Goal: Task Accomplishment & Management: Use online tool/utility

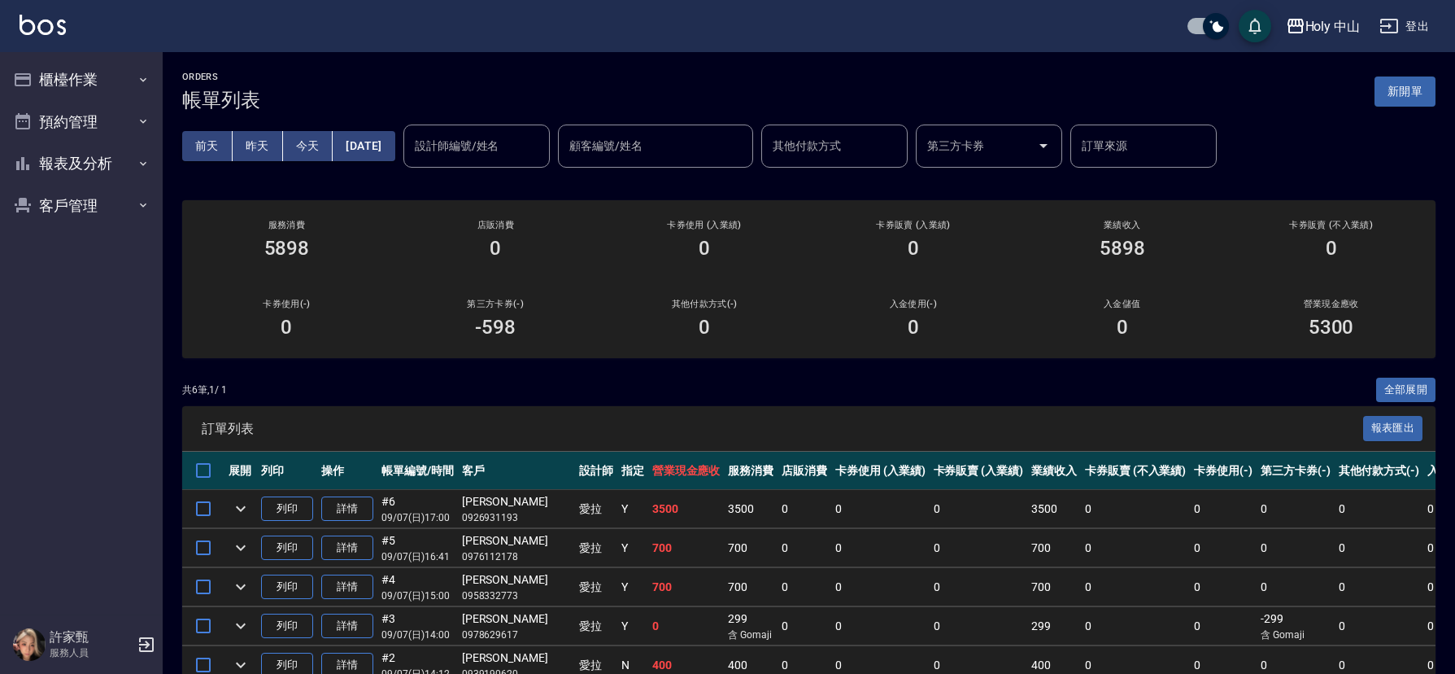
scroll to position [133, 0]
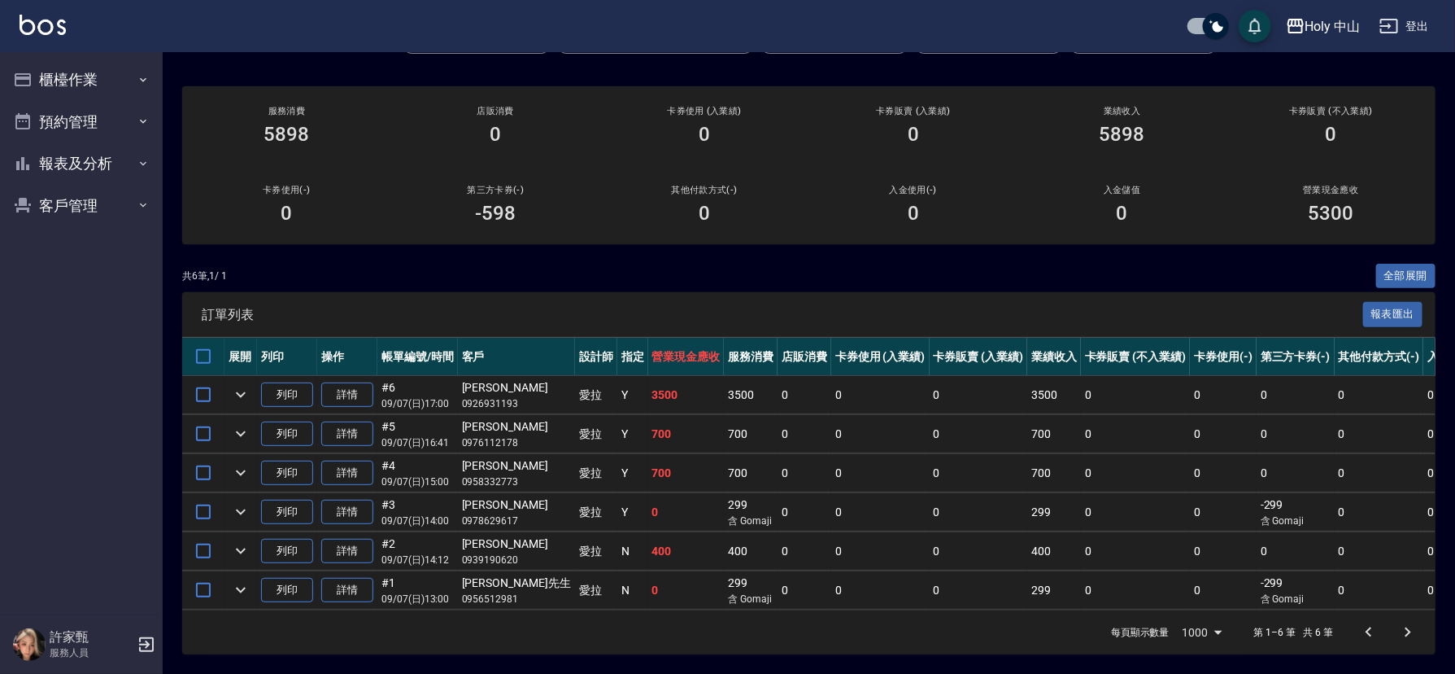
click at [1375, 637] on div at bounding box center [1389, 632] width 78 height 39
click at [85, 77] on button "櫃檯作業" at bounding box center [82, 80] width 150 height 42
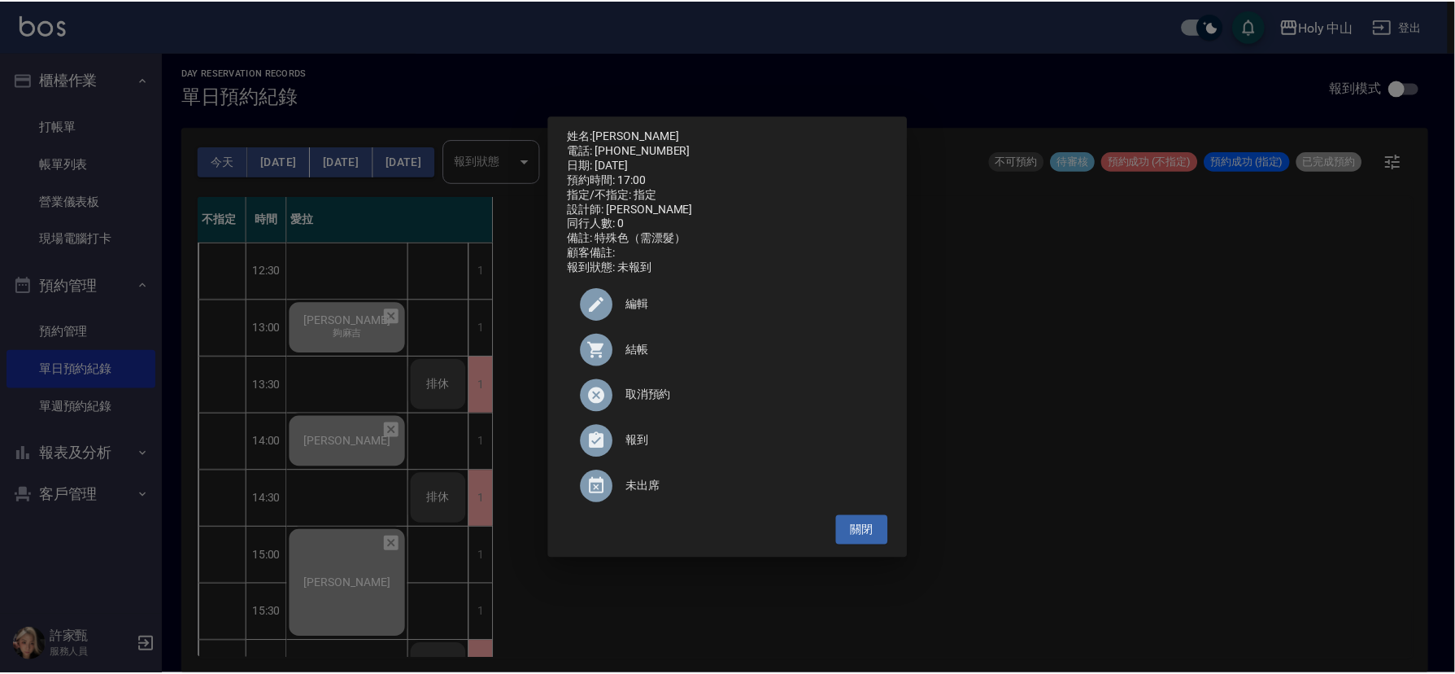
scroll to position [512, 0]
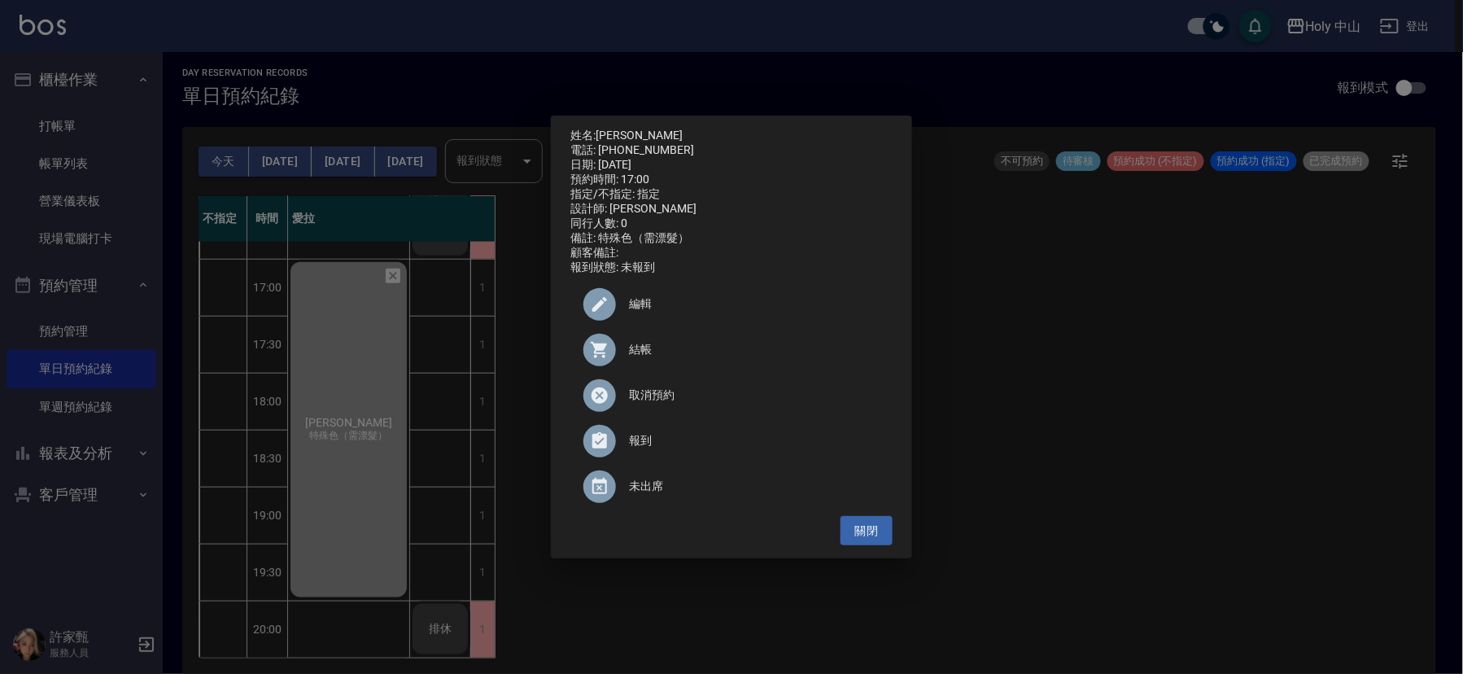
click at [81, 126] on div "姓名: 陳依青 電話: 0926931193 日期: 2025/09/07 預約時間: 17:00 指定/不指定: 指定 設計師: 愛拉 同行人數: 0 備註…" at bounding box center [731, 337] width 1463 height 674
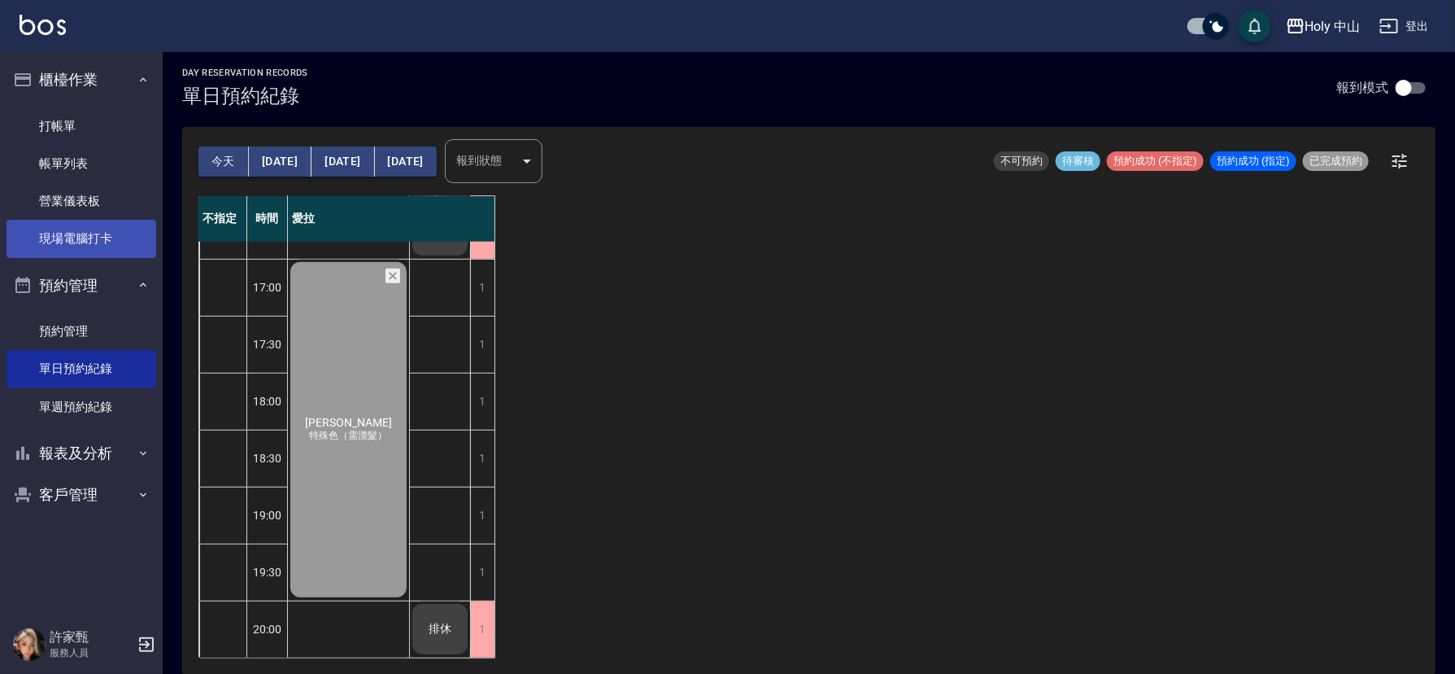
click at [86, 233] on link "現場電腦打卡" at bounding box center [82, 238] width 150 height 37
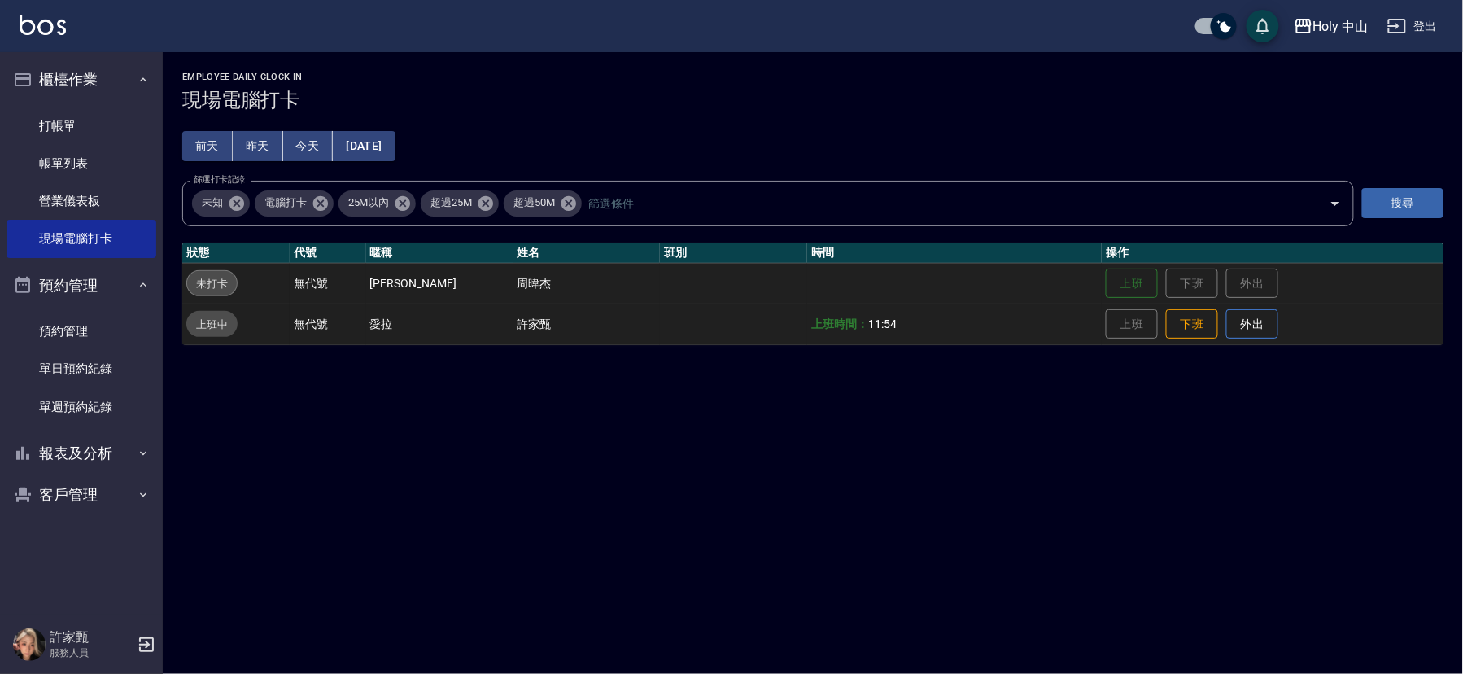
drag, startPoint x: 248, startPoint y: 124, endPoint x: 889, endPoint y: 633, distance: 818.2
click at [889, 633] on div "Employee Daily Clock In 現場電腦打卡 前天 昨天 今天 2025/09/07 篩選打卡記錄 未知 電腦打卡 25M以內 超過25M 超…" at bounding box center [731, 337] width 1463 height 674
click at [1171, 324] on button "下班" at bounding box center [1192, 324] width 52 height 28
